Goal: Check status: Check status

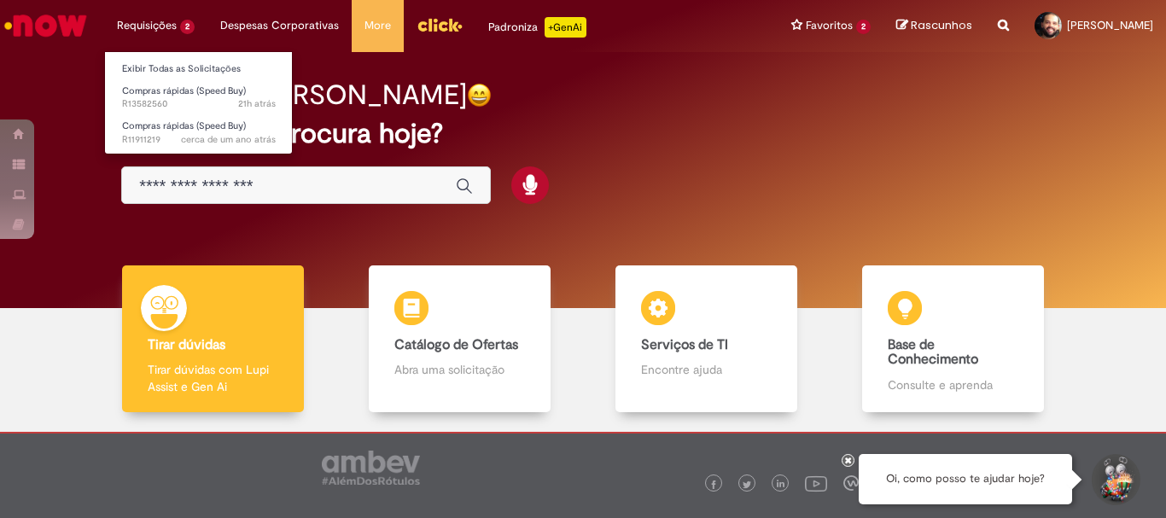
click at [154, 19] on li "Requisições 2 Exibir Todas as Solicitações Compras rápidas (Speed Buy) 21h atrá…" at bounding box center [155, 25] width 103 height 51
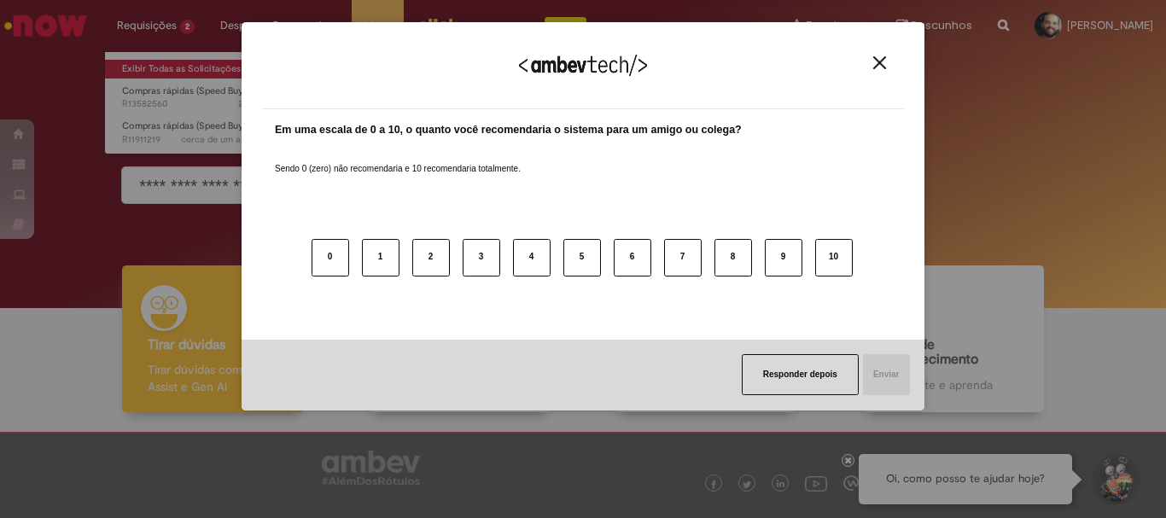
click at [193, 71] on div "Agradecemos seu feedback! Em uma escala de 0 a 10, o quanto você recomendaria o…" at bounding box center [583, 259] width 1166 height 518
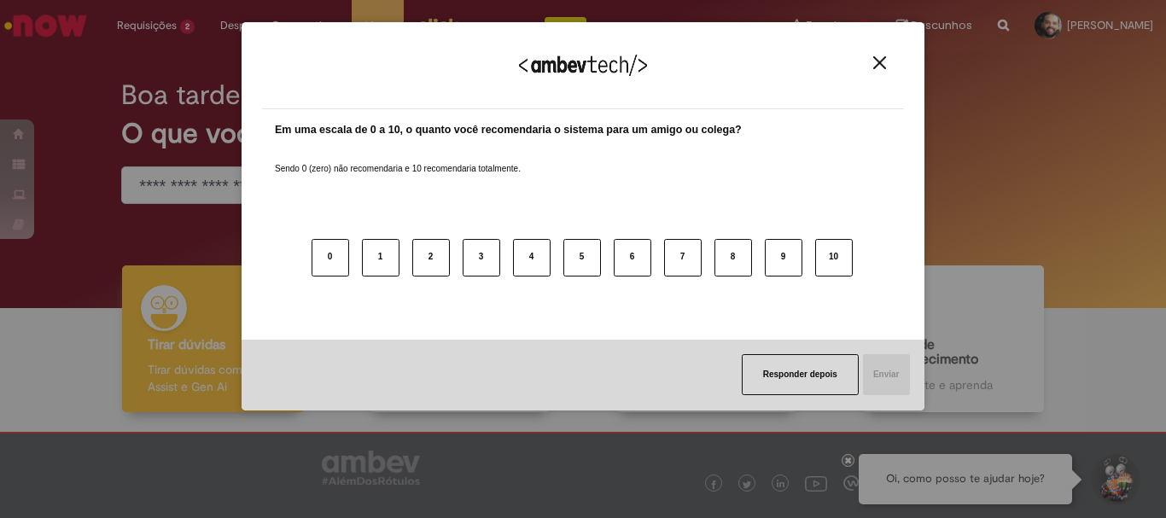
click at [888, 66] on button "Close" at bounding box center [879, 62] width 23 height 15
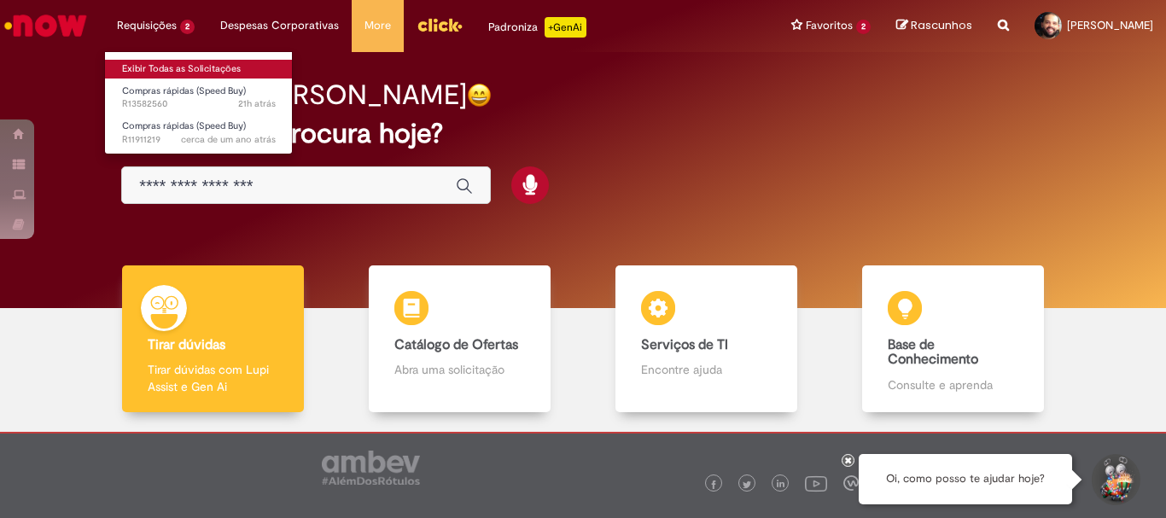
click at [179, 65] on link "Exibir Todas as Solicitações" at bounding box center [199, 69] width 188 height 19
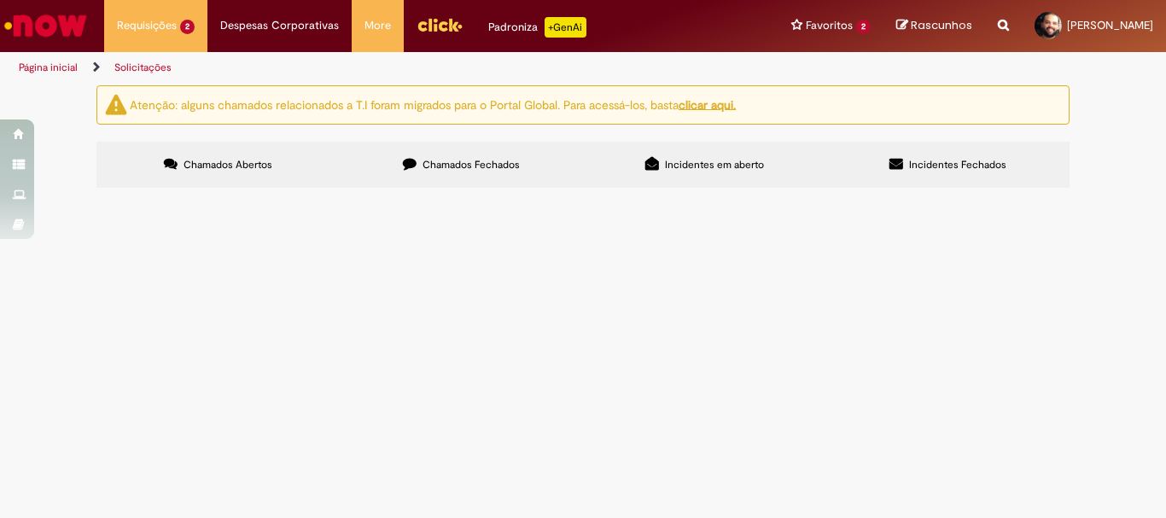
click at [0, 0] on span "Realizar a troca do kit de vedação." at bounding box center [0, 0] width 0 height 0
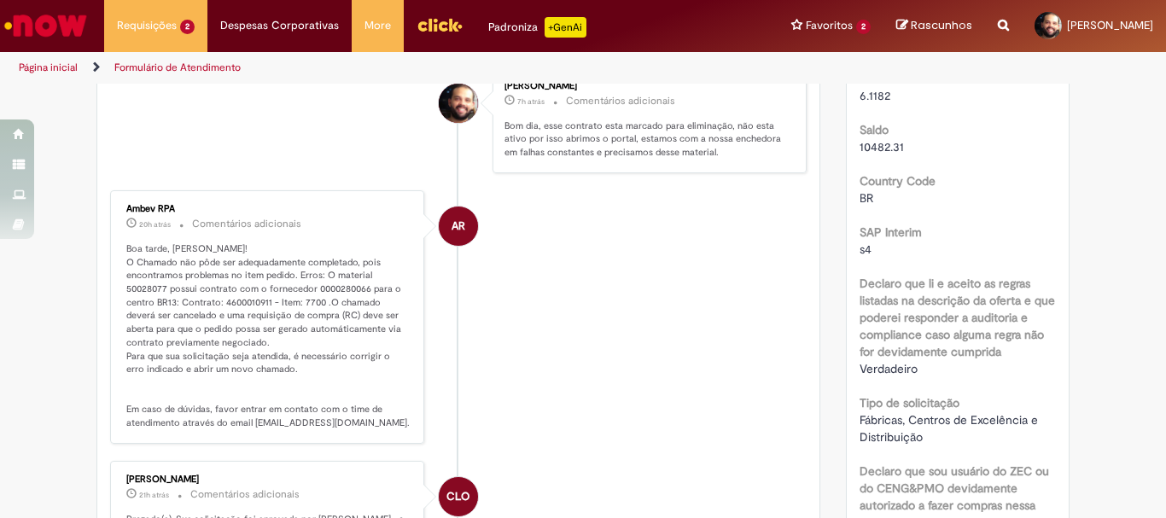
scroll to position [512, 0]
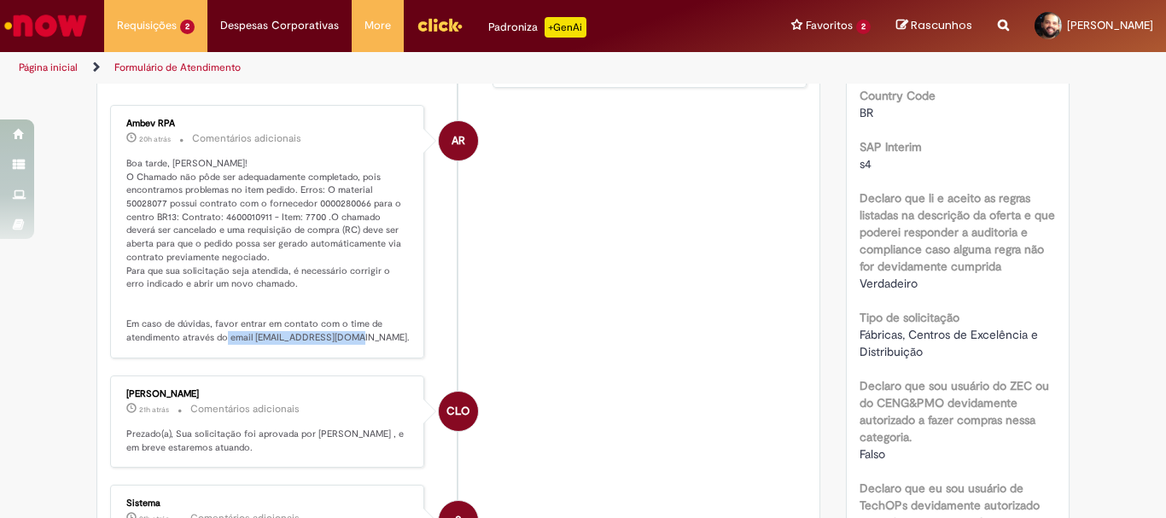
drag, startPoint x: 246, startPoint y: 336, endPoint x: 381, endPoint y: 345, distance: 135.1
click at [381, 345] on div "Ambev RPA 20h atrás 20 horas atrás Comentários adicionais Boa tarde, [PERSON_NA…" at bounding box center [267, 231] width 304 height 243
copy p "[EMAIL_ADDRESS][DOMAIN_NAME]"
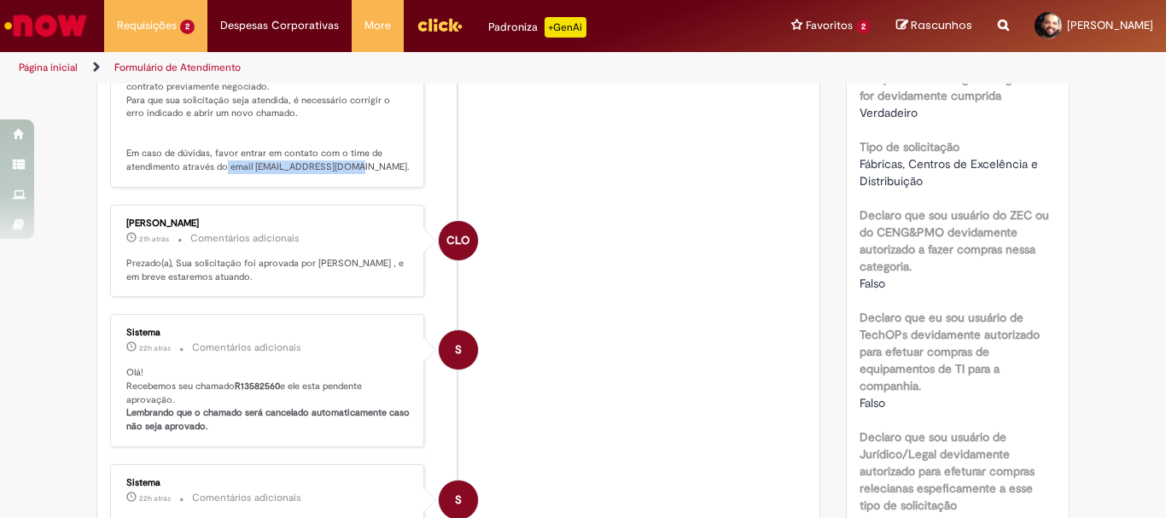
scroll to position [256, 0]
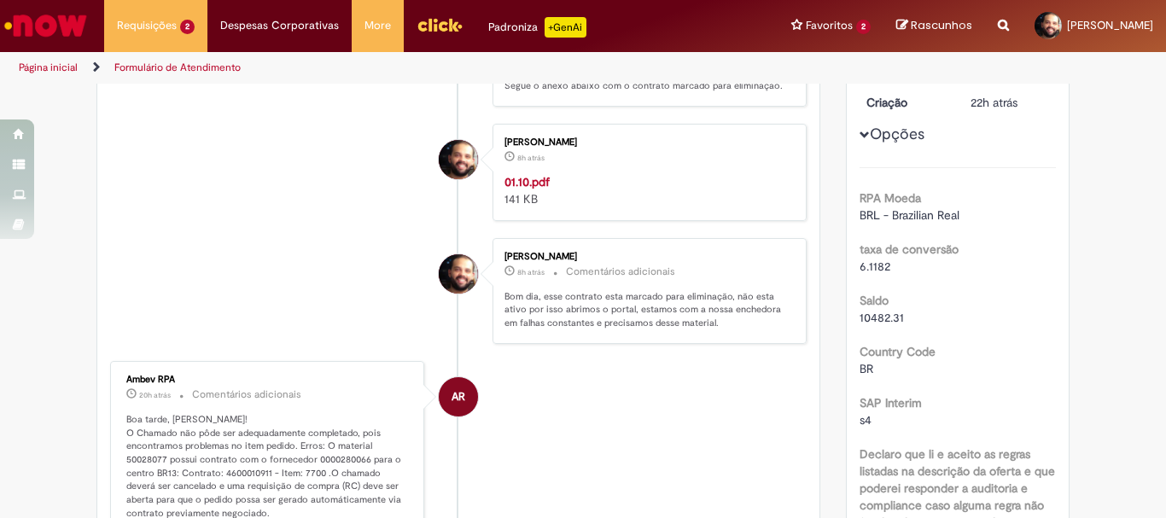
click at [582, 370] on li "AR Ambev RPA 20h atrás 20 horas atrás Comentários adicionais Boa tarde, [PERSON…" at bounding box center [458, 487] width 696 height 253
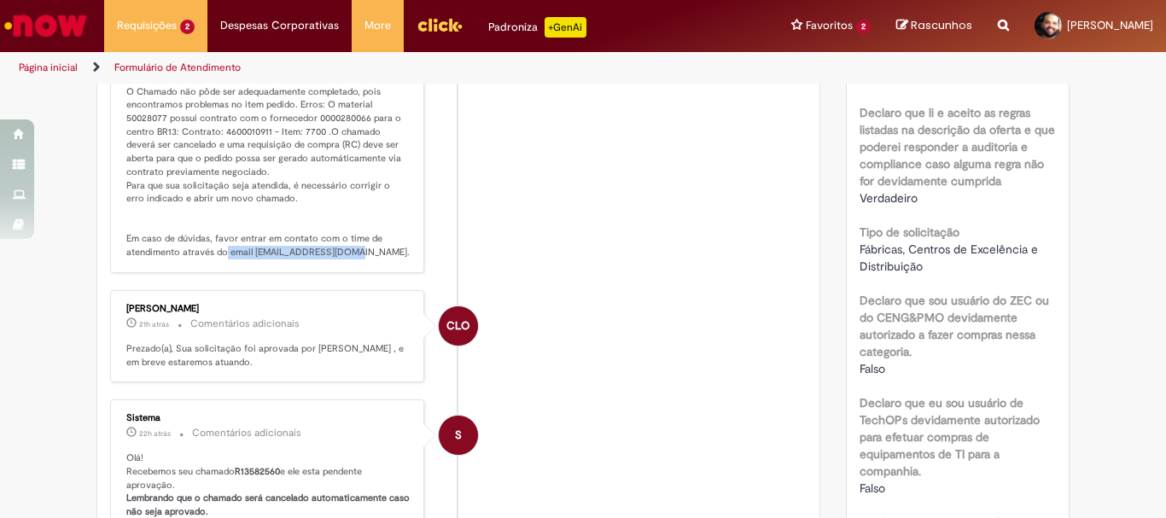
drag, startPoint x: 247, startPoint y: 253, endPoint x: 381, endPoint y: 265, distance: 134.5
click at [381, 265] on div "Ambev RPA 20h atrás 20 horas atrás Comentários adicionais Boa tarde, [PERSON_NA…" at bounding box center [267, 146] width 304 height 243
copy p "[EMAIL_ADDRESS][DOMAIN_NAME]"
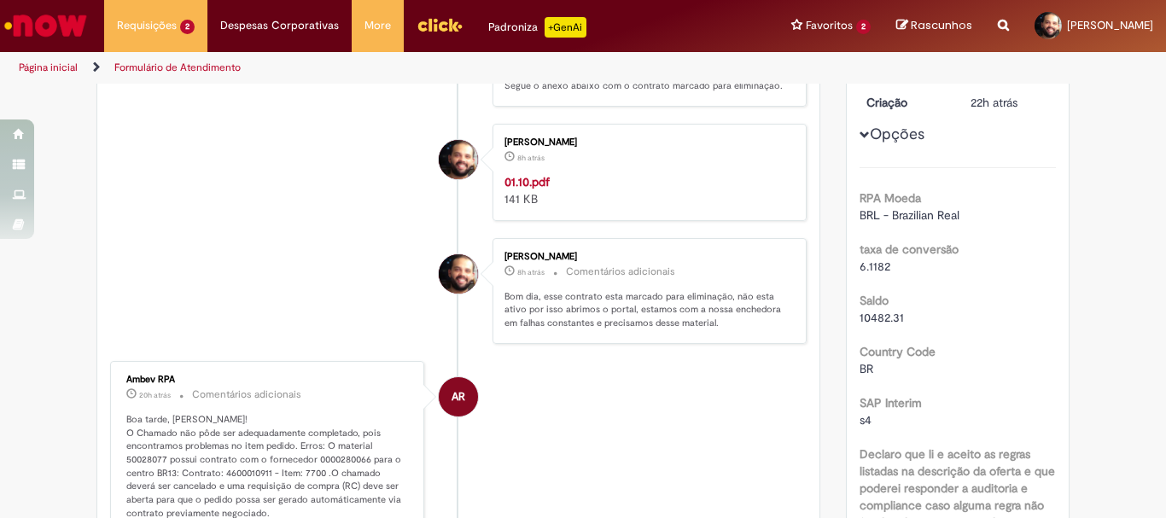
scroll to position [0, 0]
